Goal: Communication & Community: Answer question/provide support

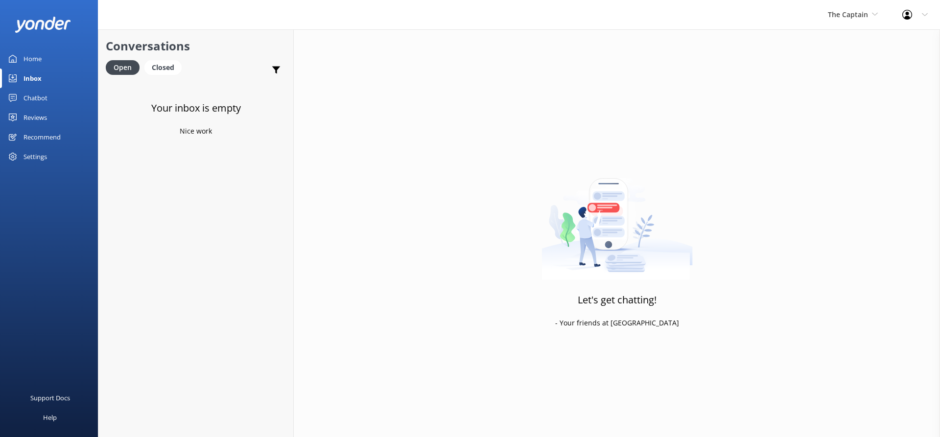
click at [34, 79] on div "Inbox" at bounding box center [32, 79] width 18 height 20
click at [30, 81] on div "Inbox" at bounding box center [32, 79] width 18 height 20
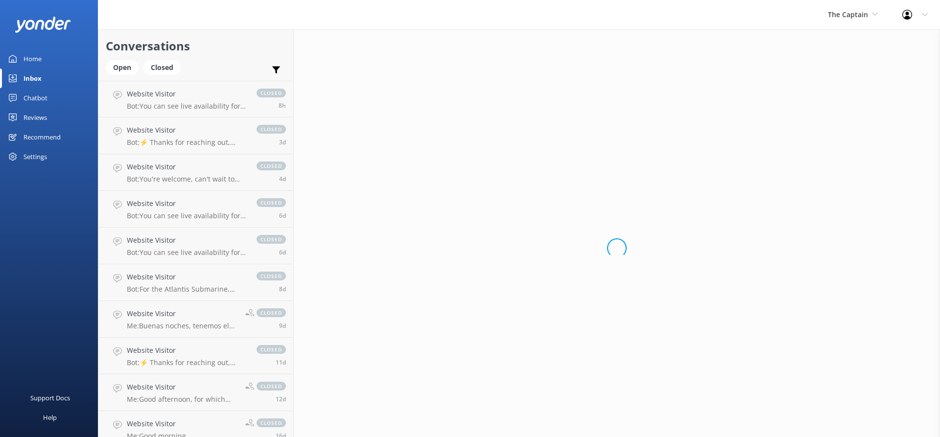
click at [30, 75] on div "Inbox" at bounding box center [32, 79] width 18 height 20
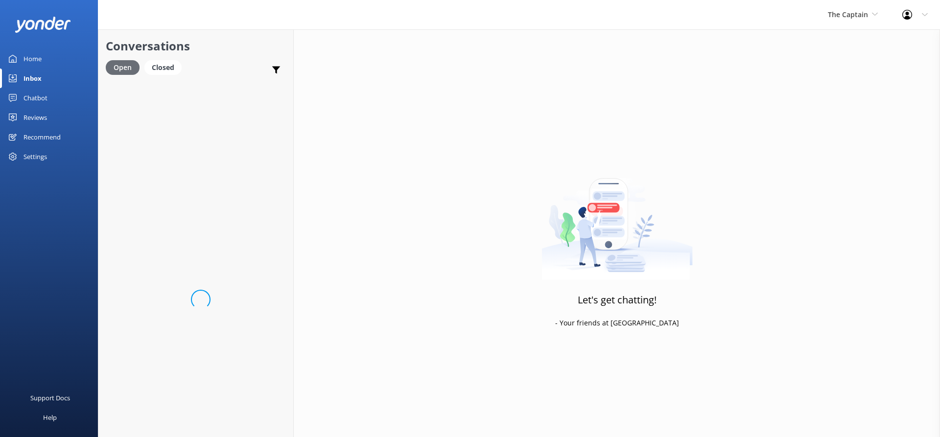
click at [127, 70] on div "Open" at bounding box center [123, 67] width 34 height 15
click at [121, 58] on div "Conversations Open Closed Important Assigned to me Unassigned" at bounding box center [195, 54] width 195 height 51
click at [117, 67] on div "Open" at bounding box center [123, 67] width 34 height 15
click at [127, 58] on div "Conversations Open Closed Important Assigned to me Unassigned" at bounding box center [195, 54] width 195 height 51
click at [124, 68] on div "Open" at bounding box center [123, 67] width 34 height 15
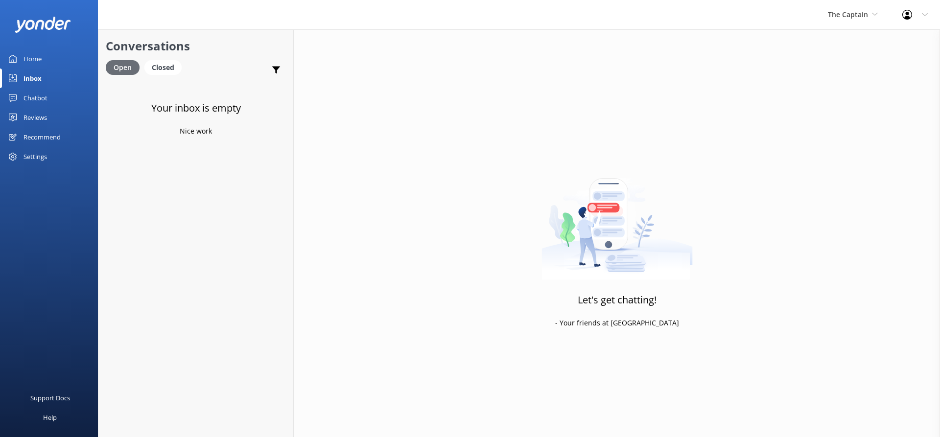
click at [123, 66] on div "Open" at bounding box center [123, 67] width 34 height 15
click at [119, 66] on div "Open" at bounding box center [123, 67] width 34 height 15
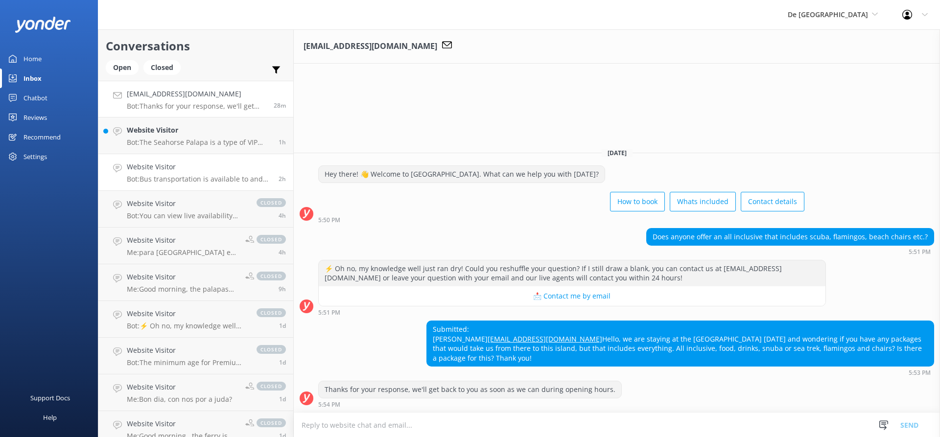
click at [208, 162] on h4 "Website Visitor" at bounding box center [199, 166] width 144 height 11
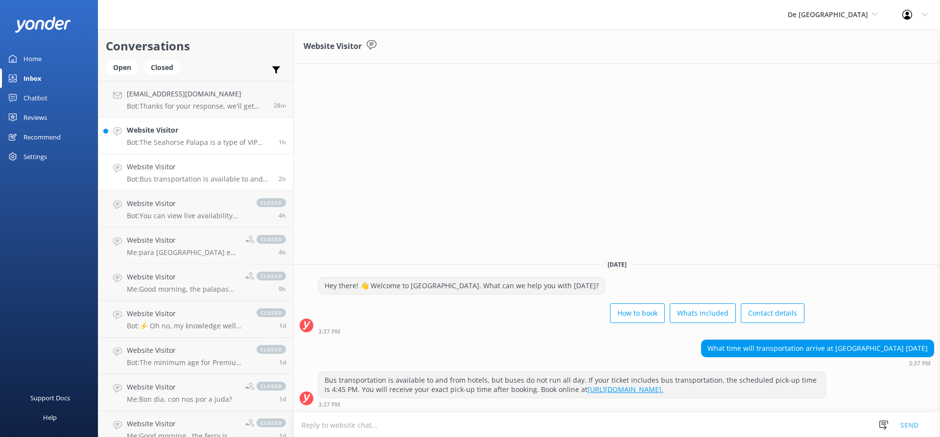
click at [204, 145] on p "Bot: The Seahorse Palapa is a type of VIP Palapa, and when you book it, you wil…" at bounding box center [199, 142] width 144 height 9
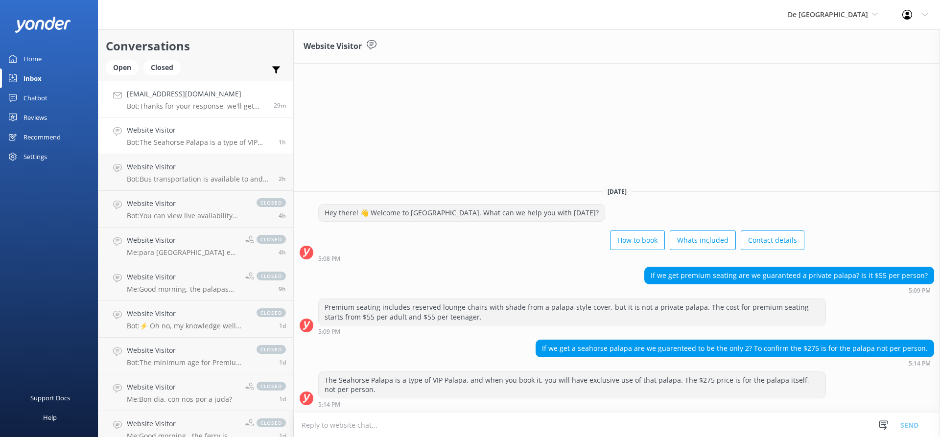
click at [154, 115] on link "[EMAIL_ADDRESS][DOMAIN_NAME] Bot: Thanks for your response, we'll get back to y…" at bounding box center [195, 99] width 195 height 37
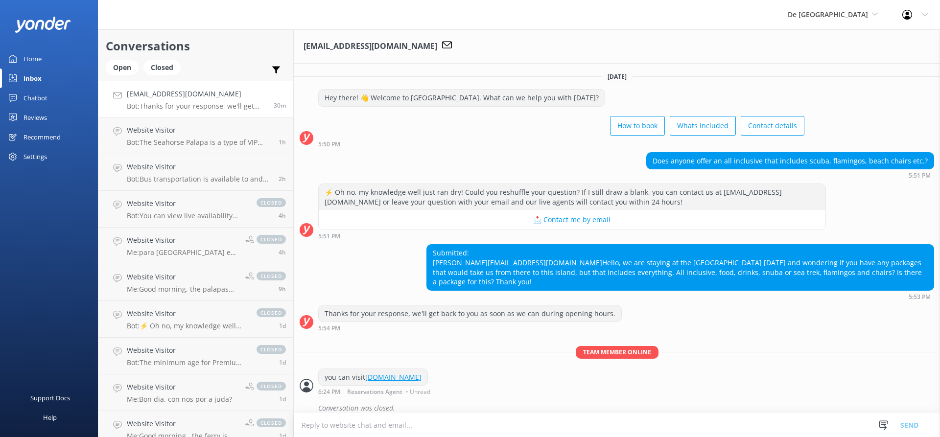
scroll to position [18, 0]
